Goal: Register for event/course

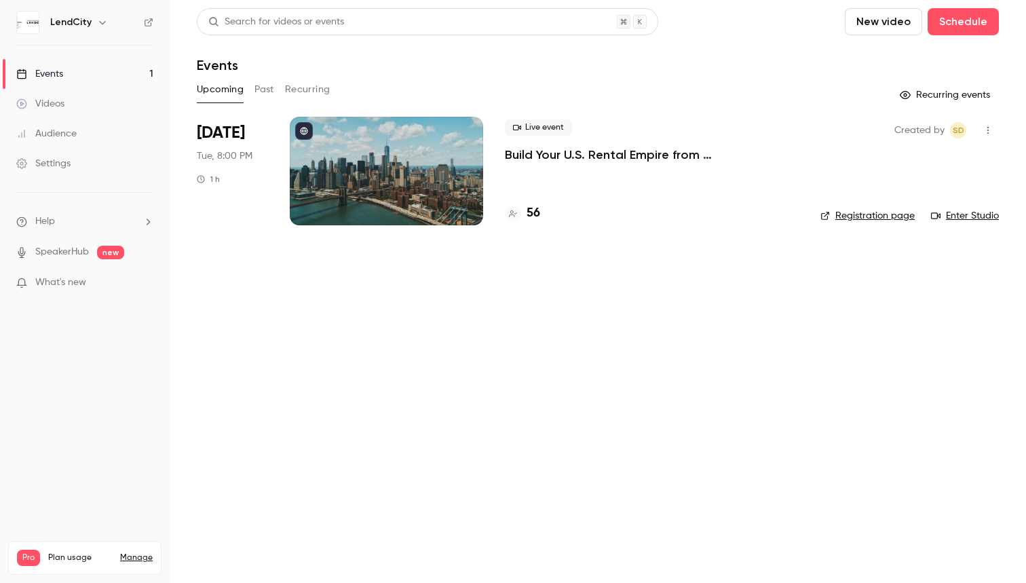
click at [598, 155] on p "Build Your U.S. Rental Empire from [GEOGRAPHIC_DATA]: No Headaches, Step-by-Step" at bounding box center [652, 155] width 294 height 16
click at [866, 216] on link "Registration page" at bounding box center [868, 216] width 94 height 14
